Goal: Information Seeking & Learning: Learn about a topic

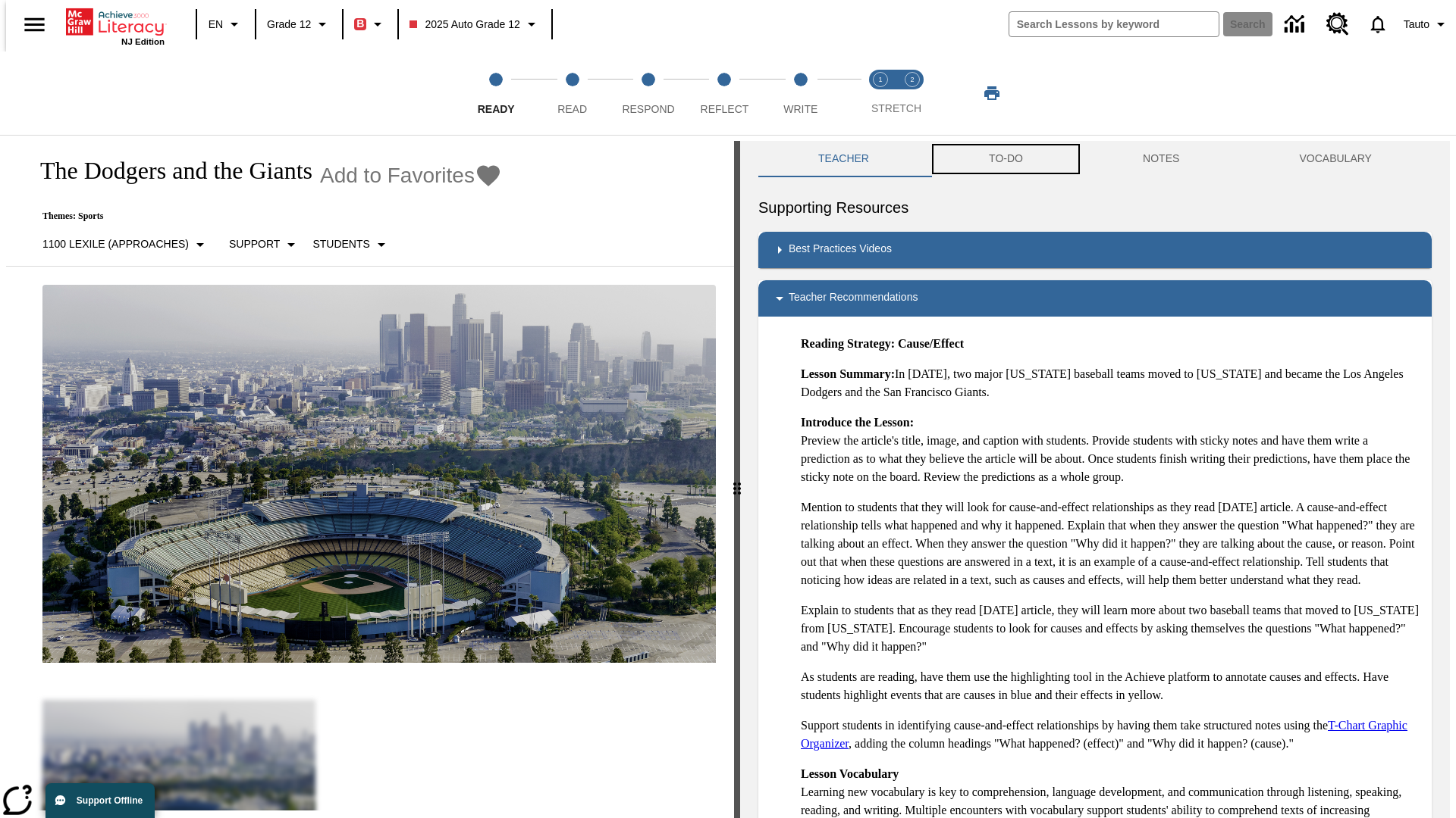
click at [1004, 159] on button "TO-DO" at bounding box center [1006, 159] width 154 height 36
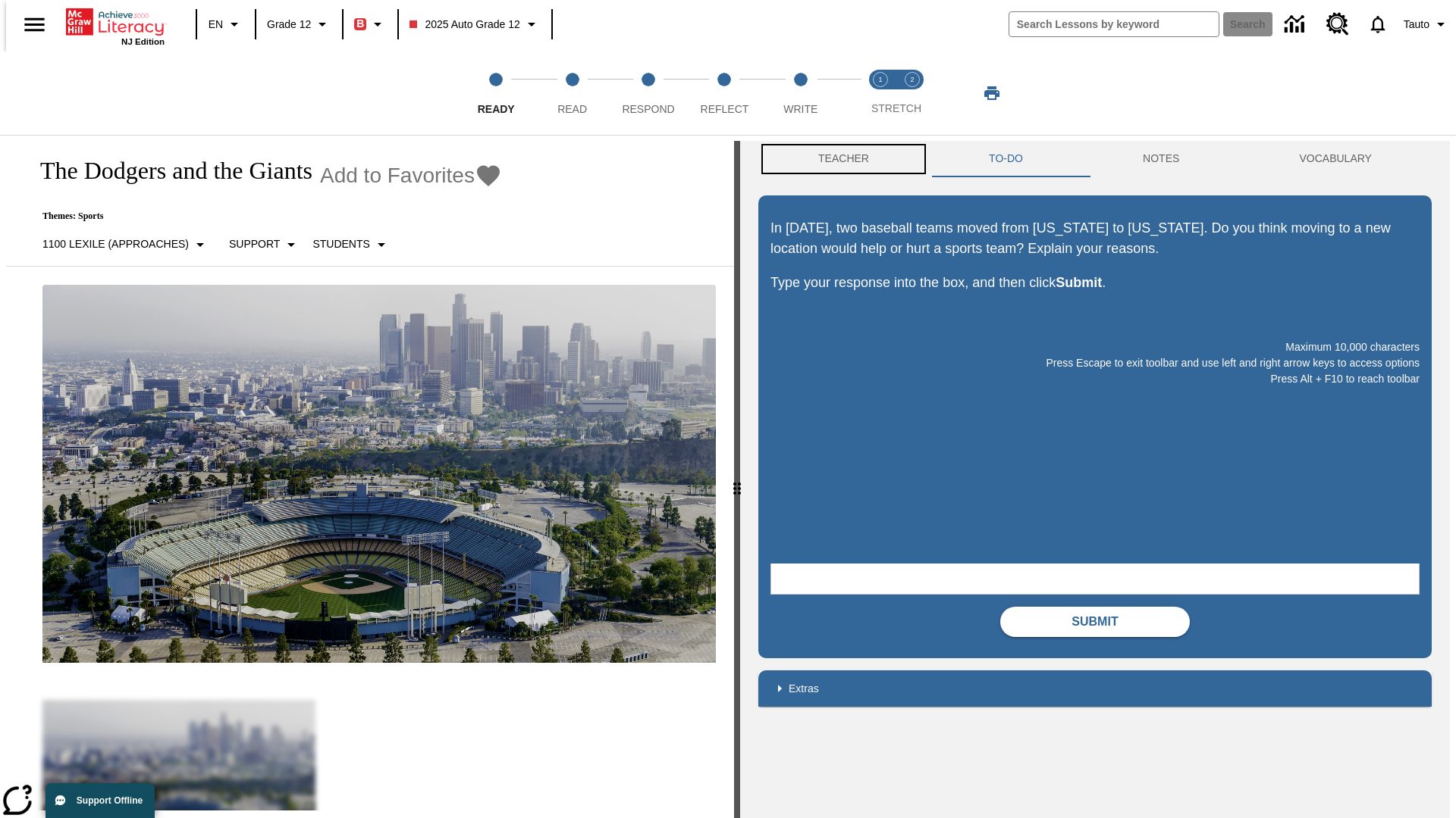
scroll to position [1, 0]
click at [838, 159] on button "Teacher" at bounding box center [843, 158] width 170 height 36
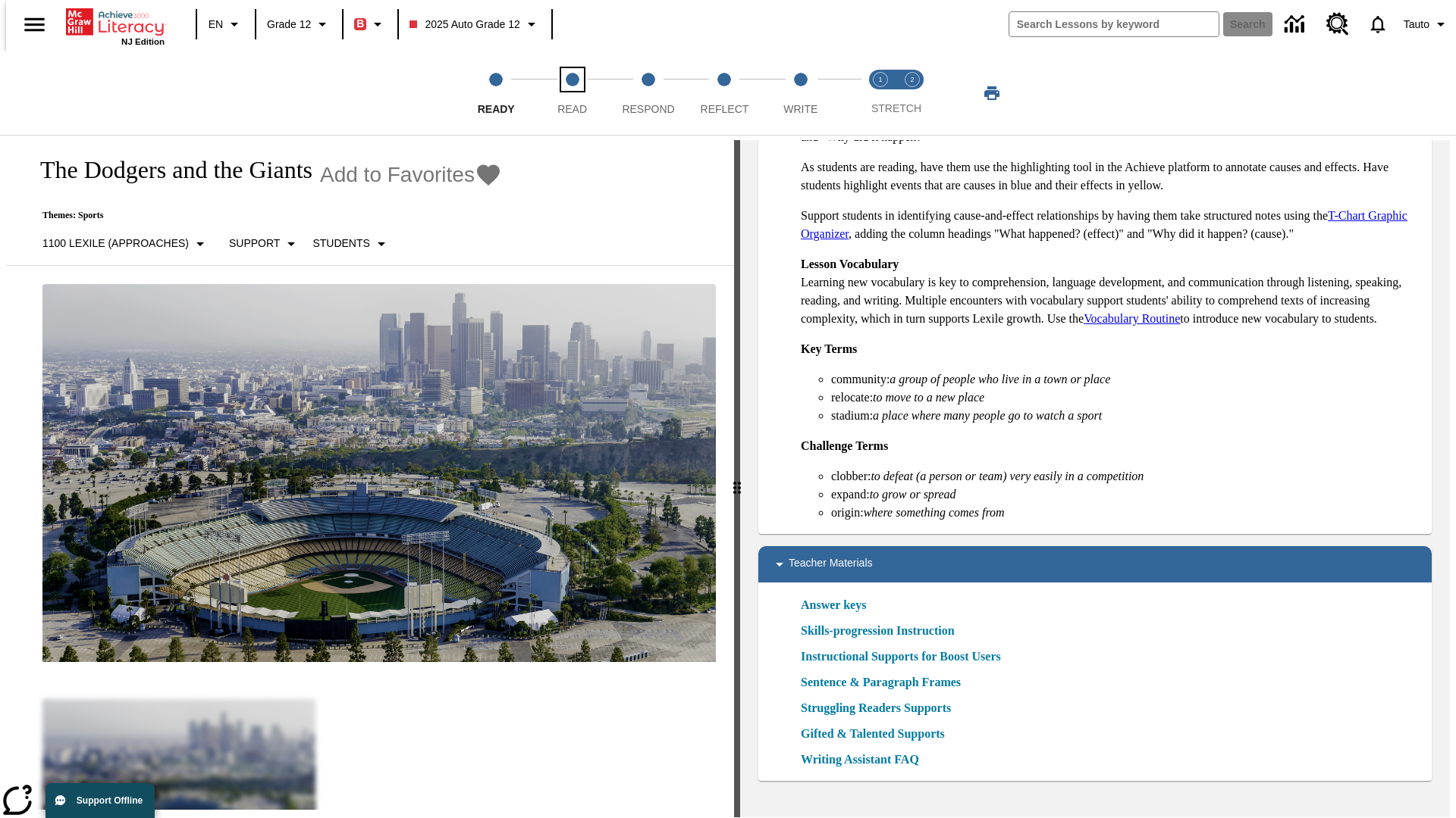
click at [572, 93] on span "Read" at bounding box center [572, 103] width 29 height 28
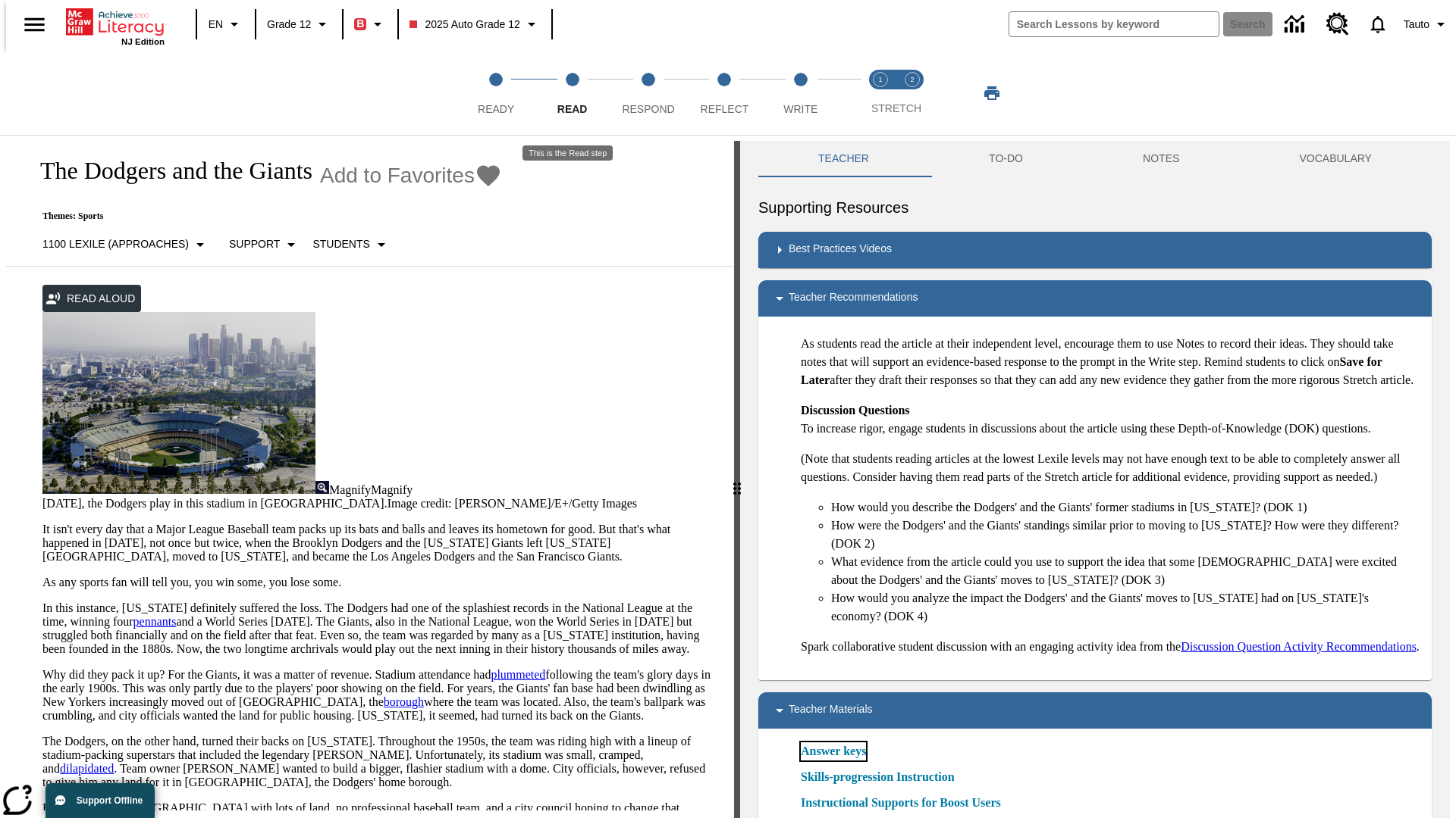
click at [832, 761] on link "Answer keys" at bounding box center [832, 751] width 65 height 18
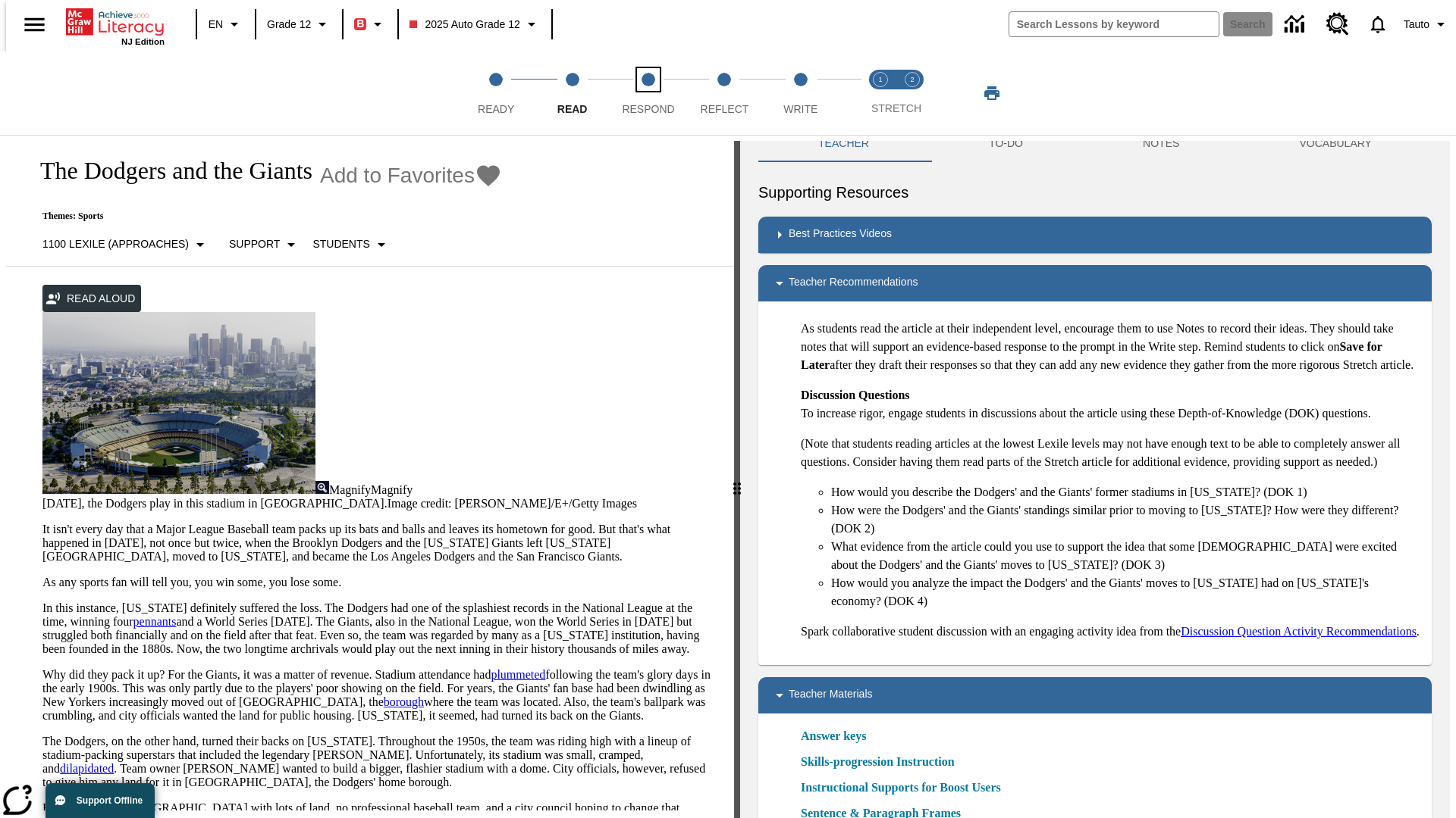
click at [648, 93] on span "Respond" at bounding box center [648, 103] width 52 height 28
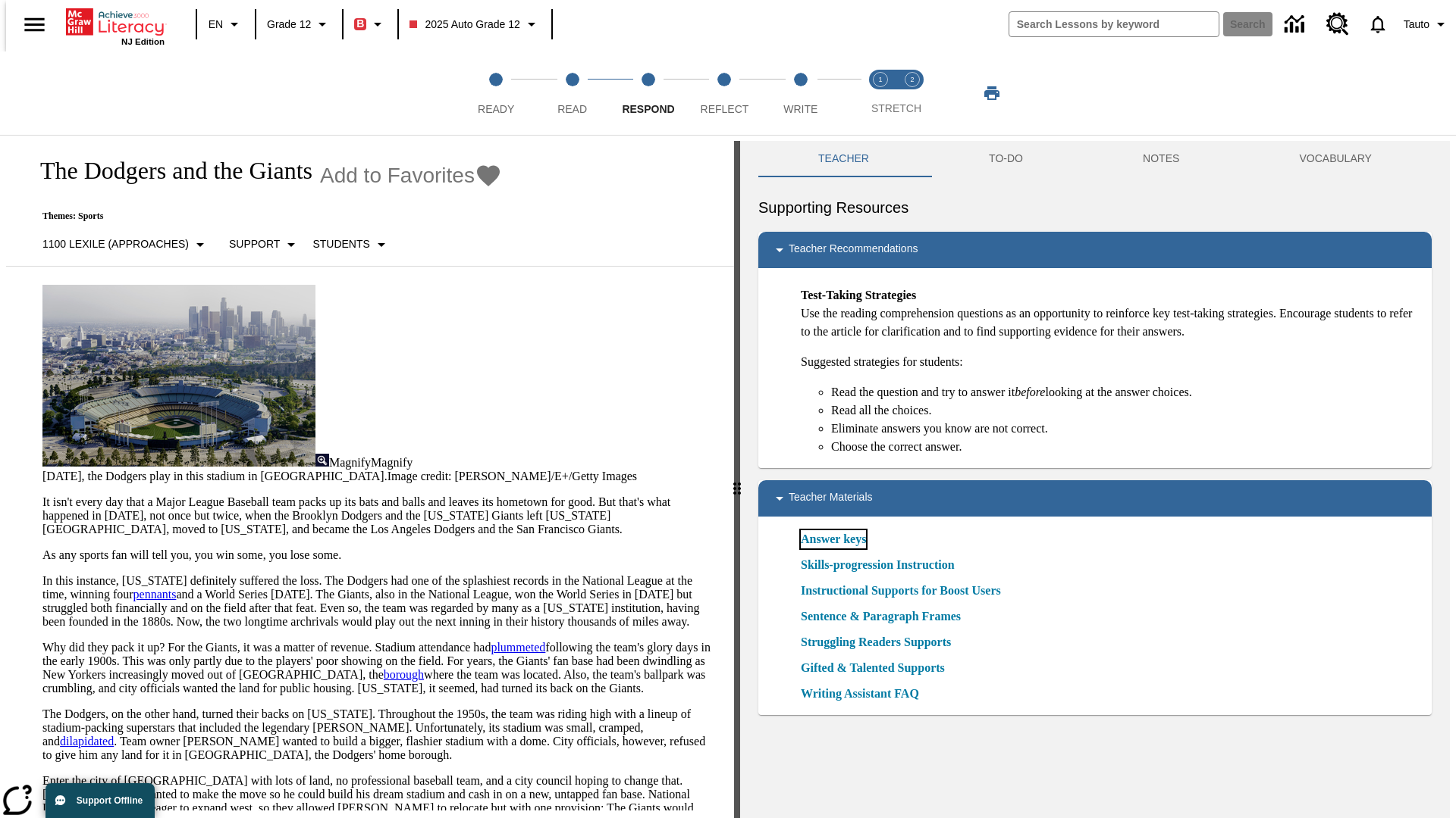
click at [832, 540] on link "Answer keys" at bounding box center [832, 539] width 65 height 18
click at [724, 93] on span "Reflect" at bounding box center [725, 103] width 48 height 28
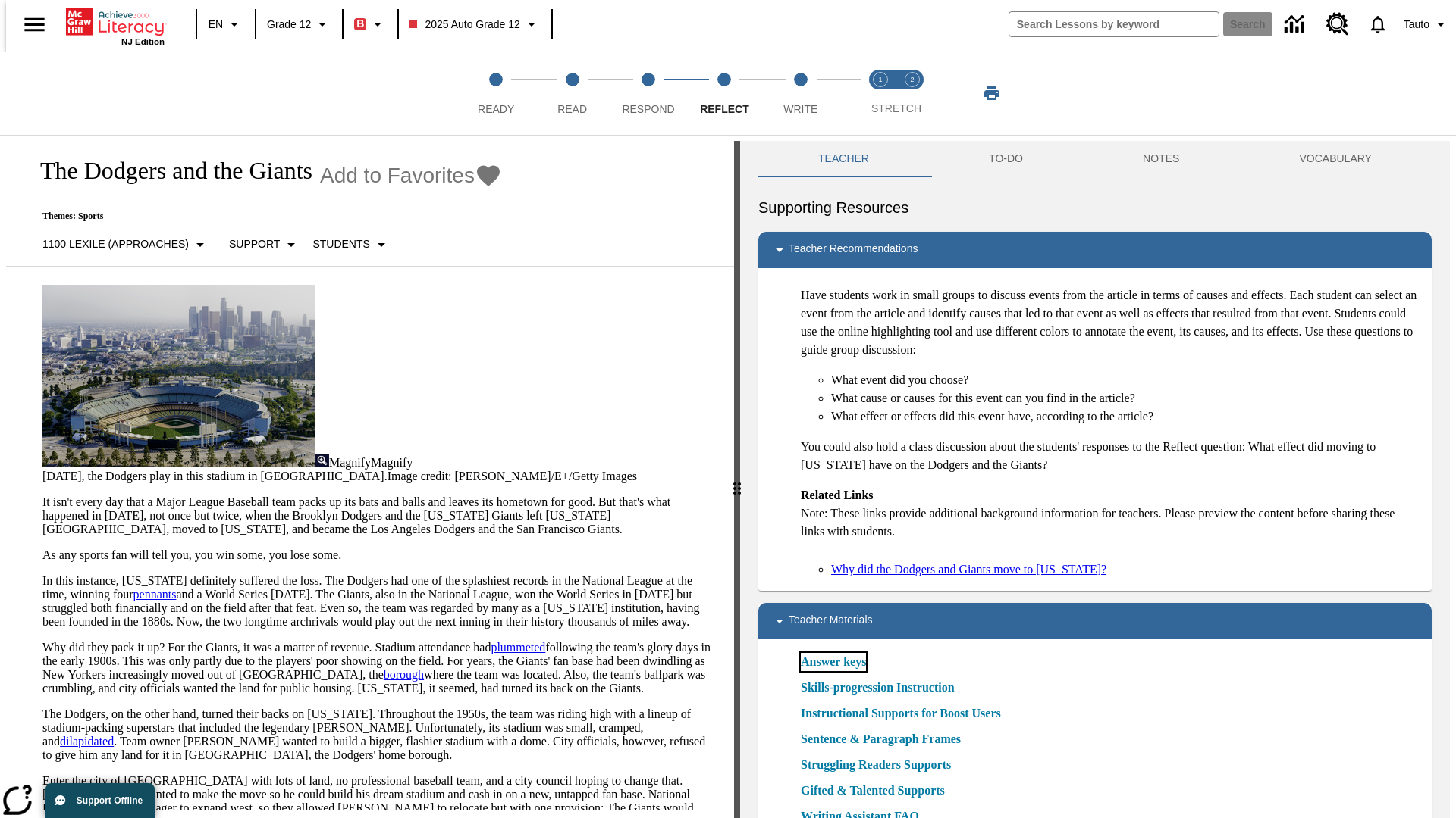
click at [832, 662] on link "Answer keys" at bounding box center [832, 661] width 65 height 18
